Goal: Navigation & Orientation: Go to known website

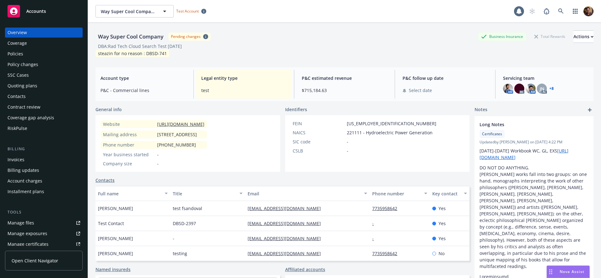
click at [48, 259] on span "Open Client Navigator" at bounding box center [35, 260] width 47 height 7
